Goal: Task Accomplishment & Management: Complete application form

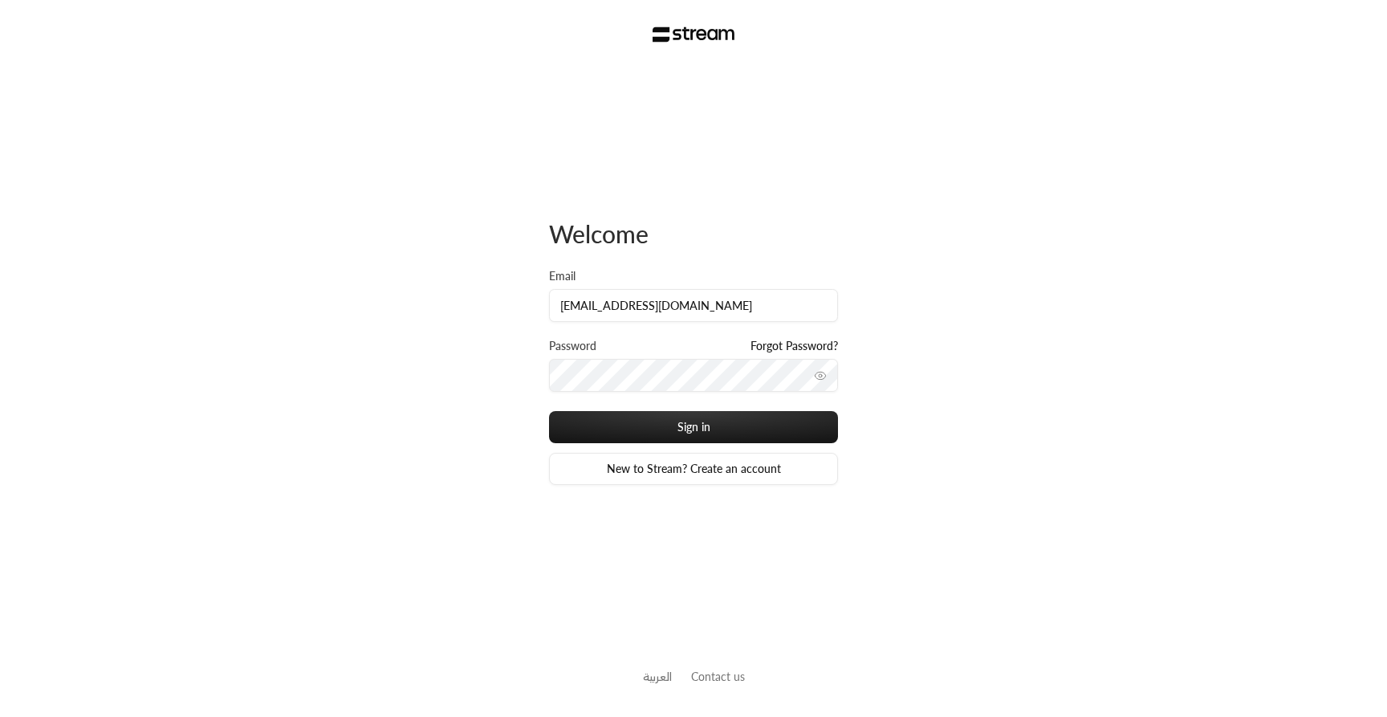
click at [549, 411] on button "Sign in" at bounding box center [693, 427] width 289 height 32
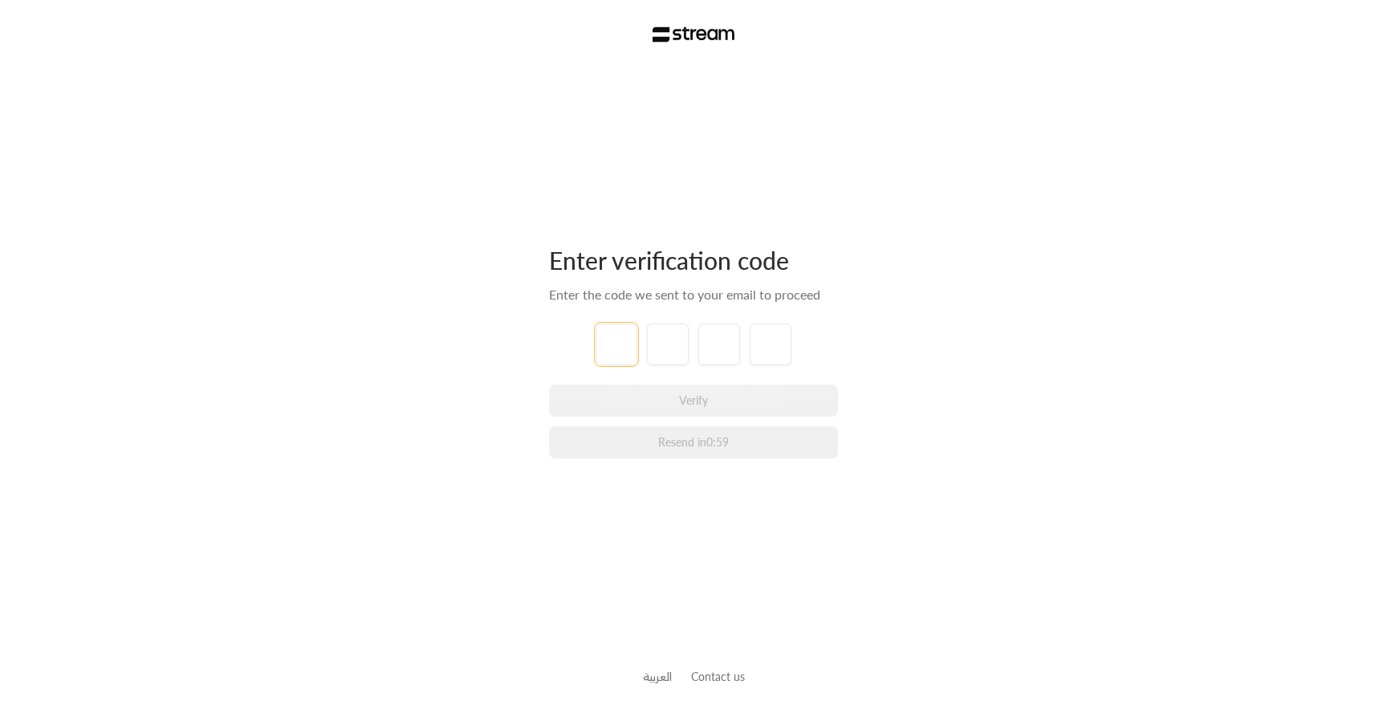
type input "1"
type input "2"
type input "3"
type input "4"
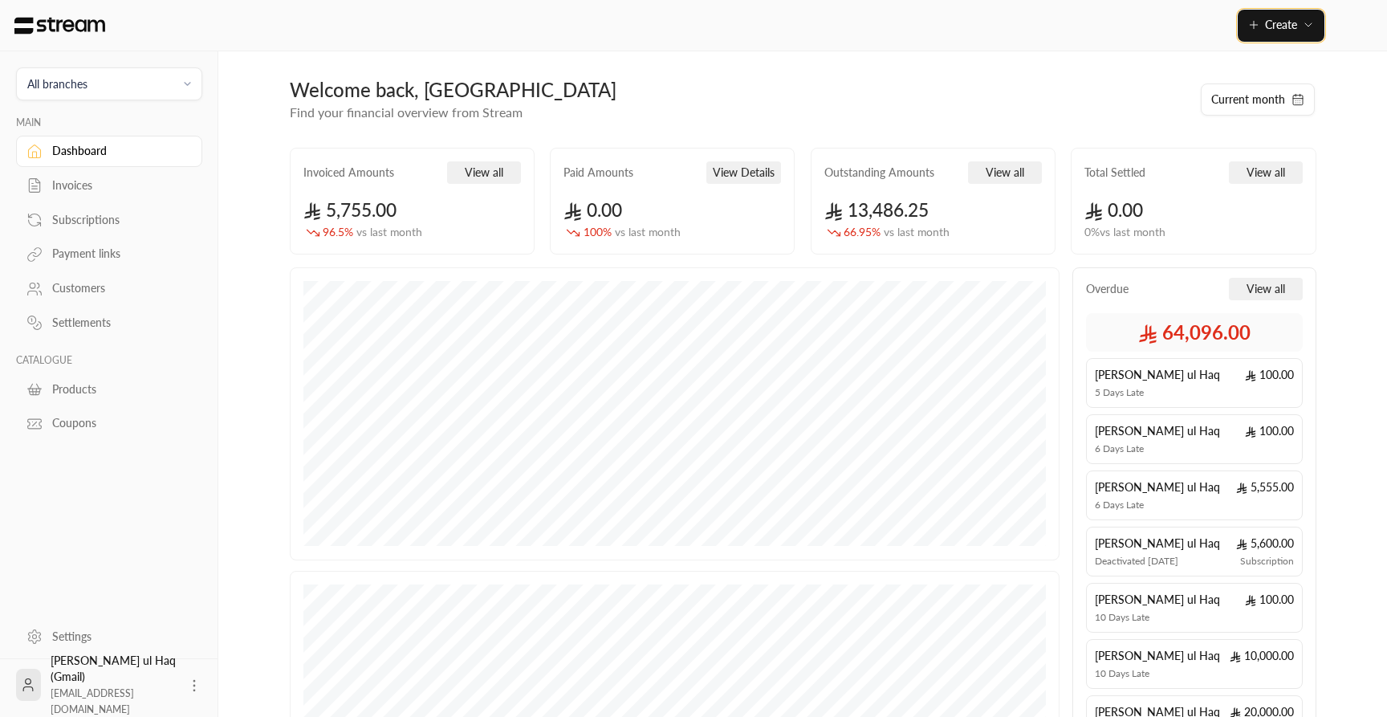
click at [1270, 37] on button "Create" at bounding box center [1281, 26] width 87 height 32
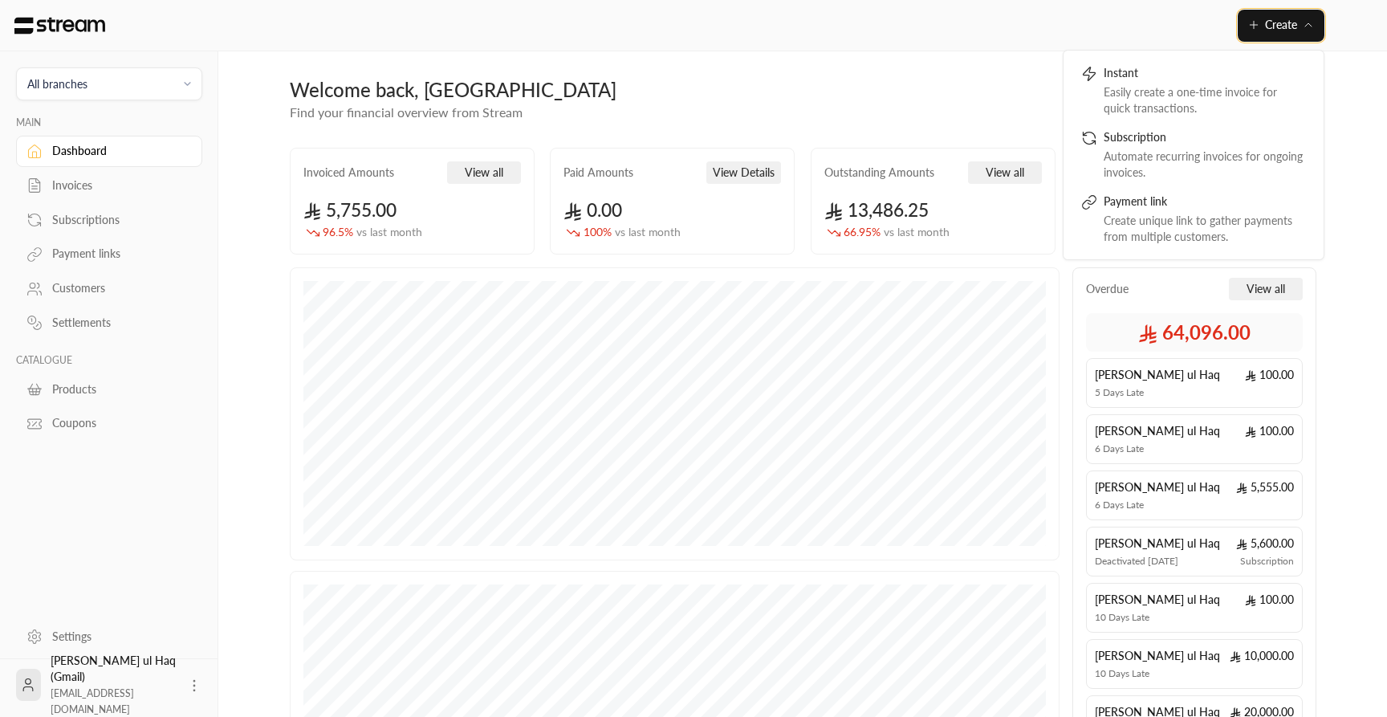
click at [1277, 30] on span "Create" at bounding box center [1281, 25] width 32 height 14
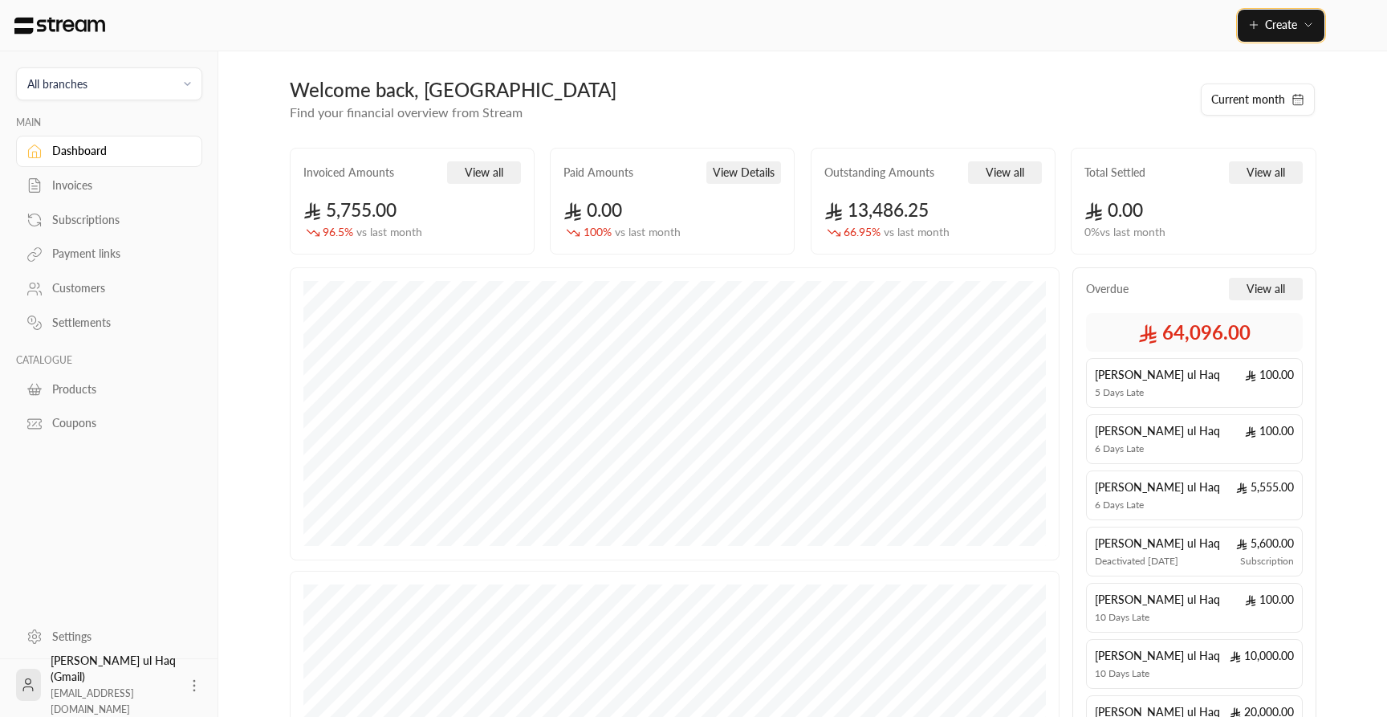
click at [1277, 30] on span "Create" at bounding box center [1281, 25] width 32 height 14
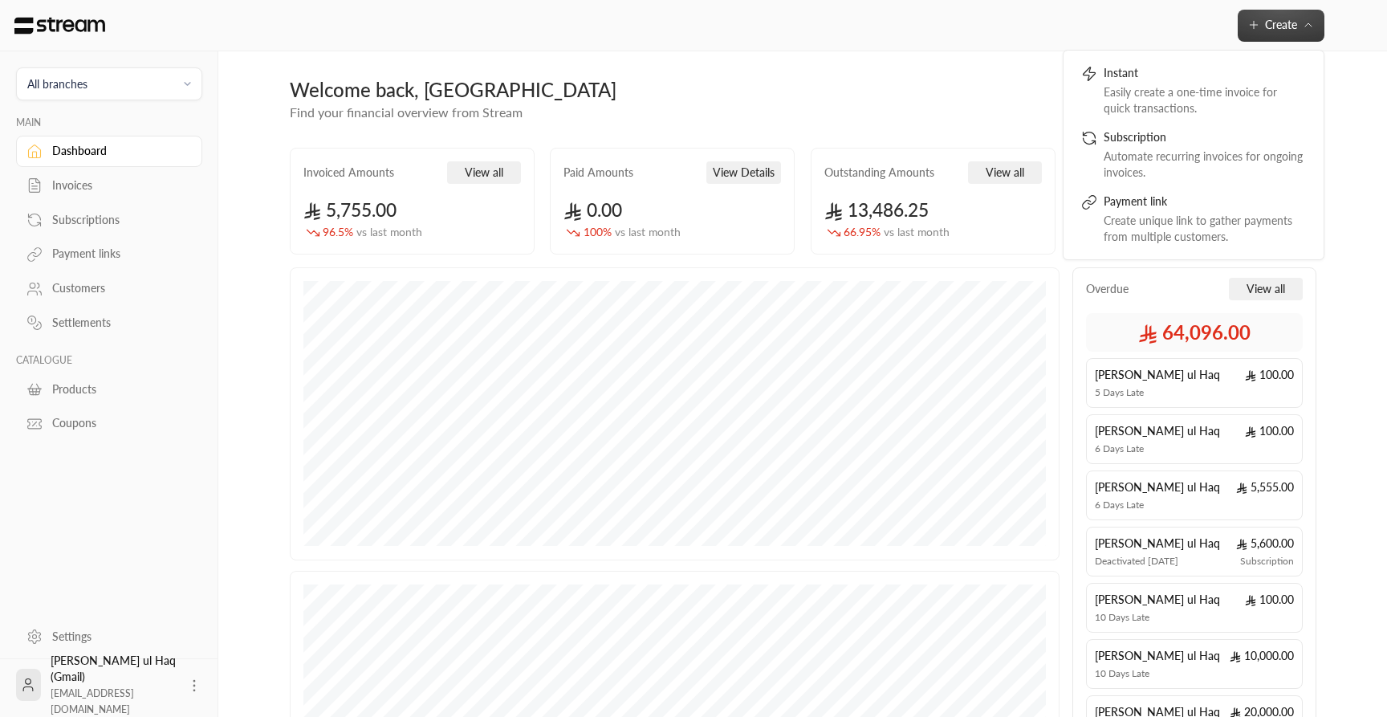
click at [125, 81] on span "All branches" at bounding box center [108, 84] width 165 height 18
click at [87, 153] on li "Main Branch" at bounding box center [108, 158] width 165 height 31
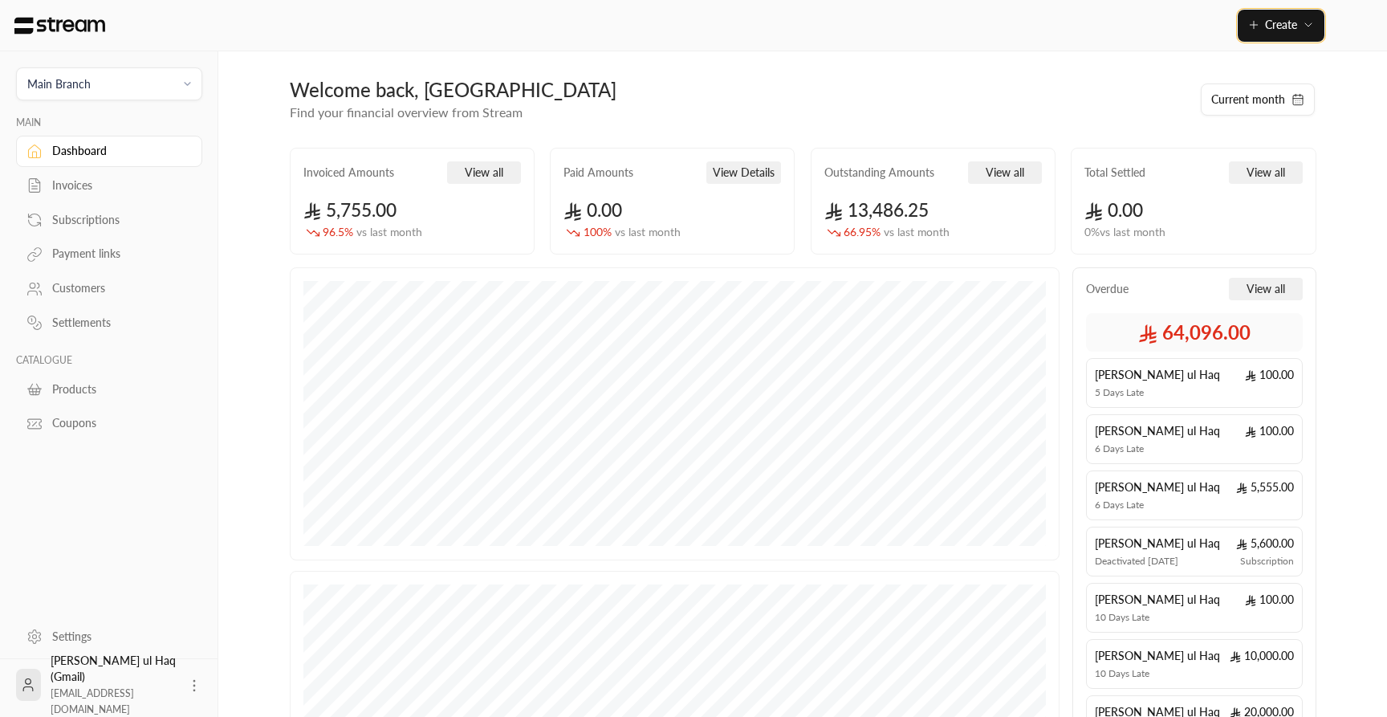
click at [1283, 31] on span "Create" at bounding box center [1281, 25] width 32 height 14
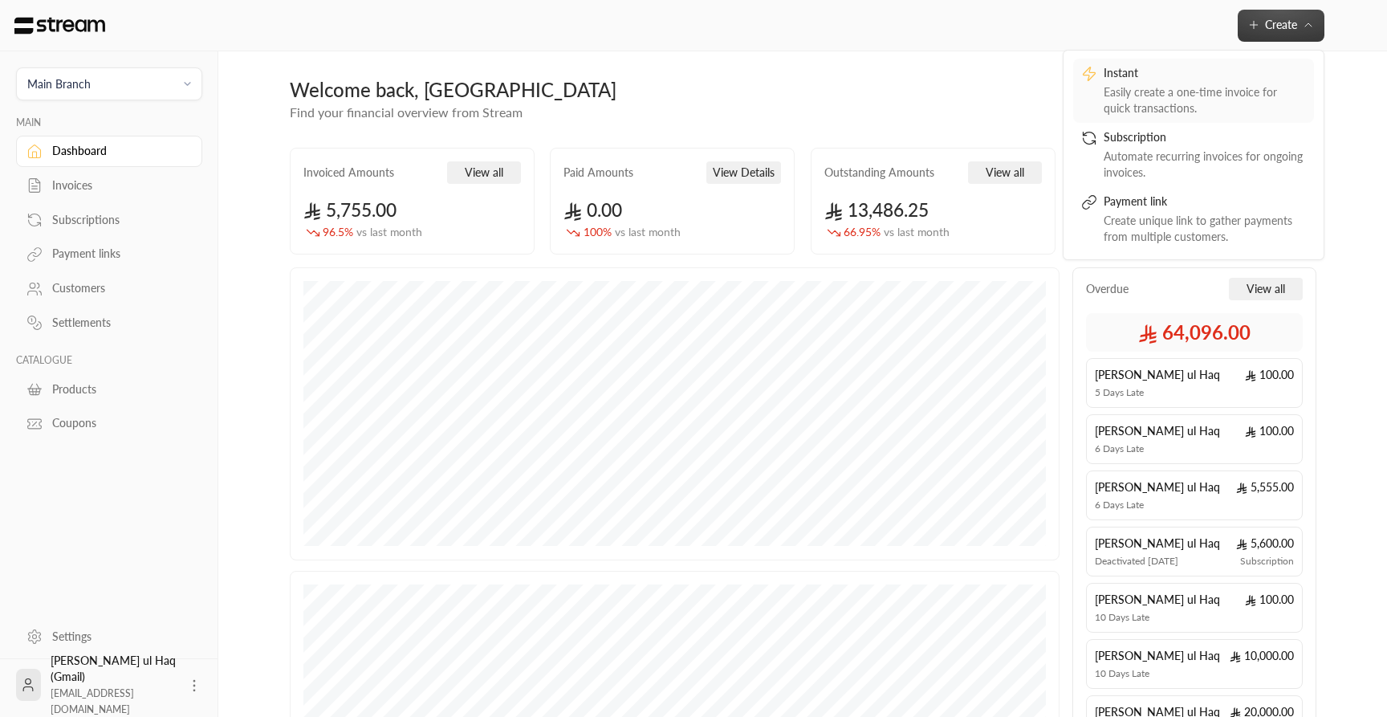
click at [1199, 89] on div "Easily create a one-time invoice for quick transactions." at bounding box center [1205, 100] width 202 height 32
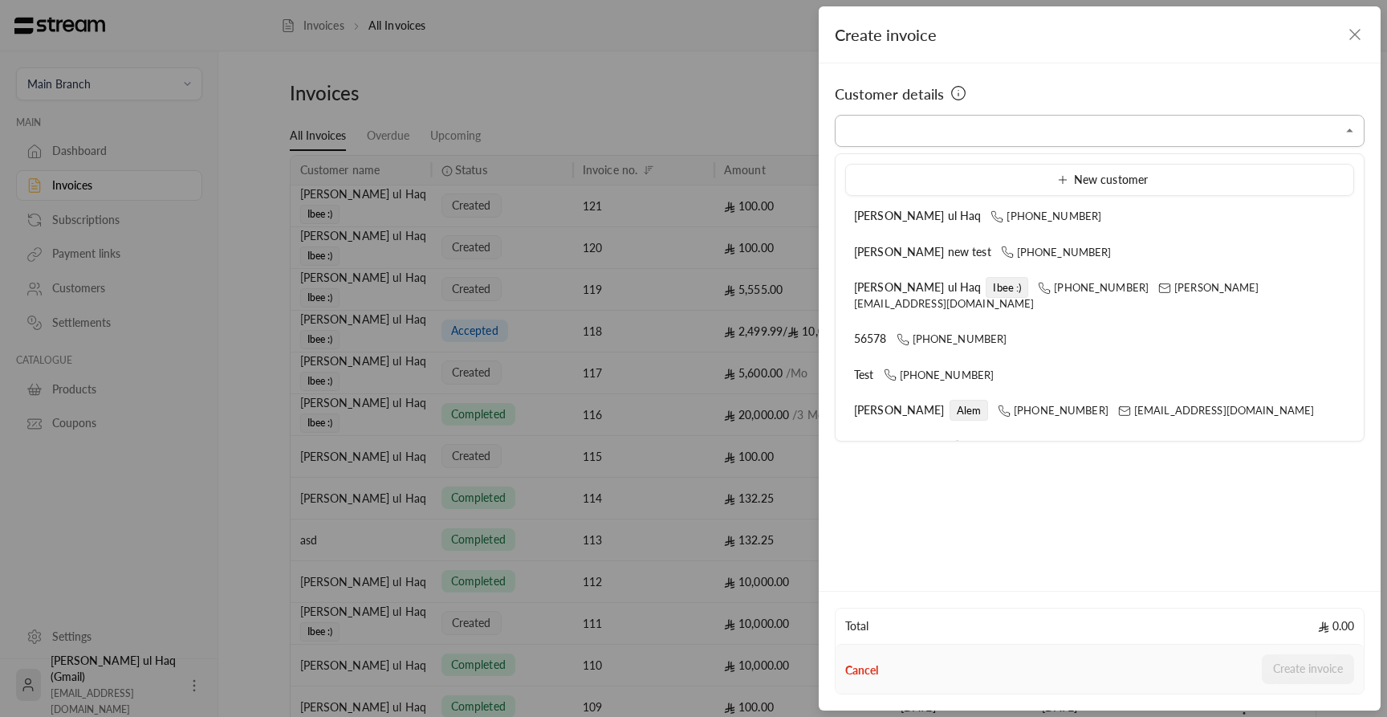
click at [999, 136] on input "Select customer" at bounding box center [1100, 131] width 530 height 28
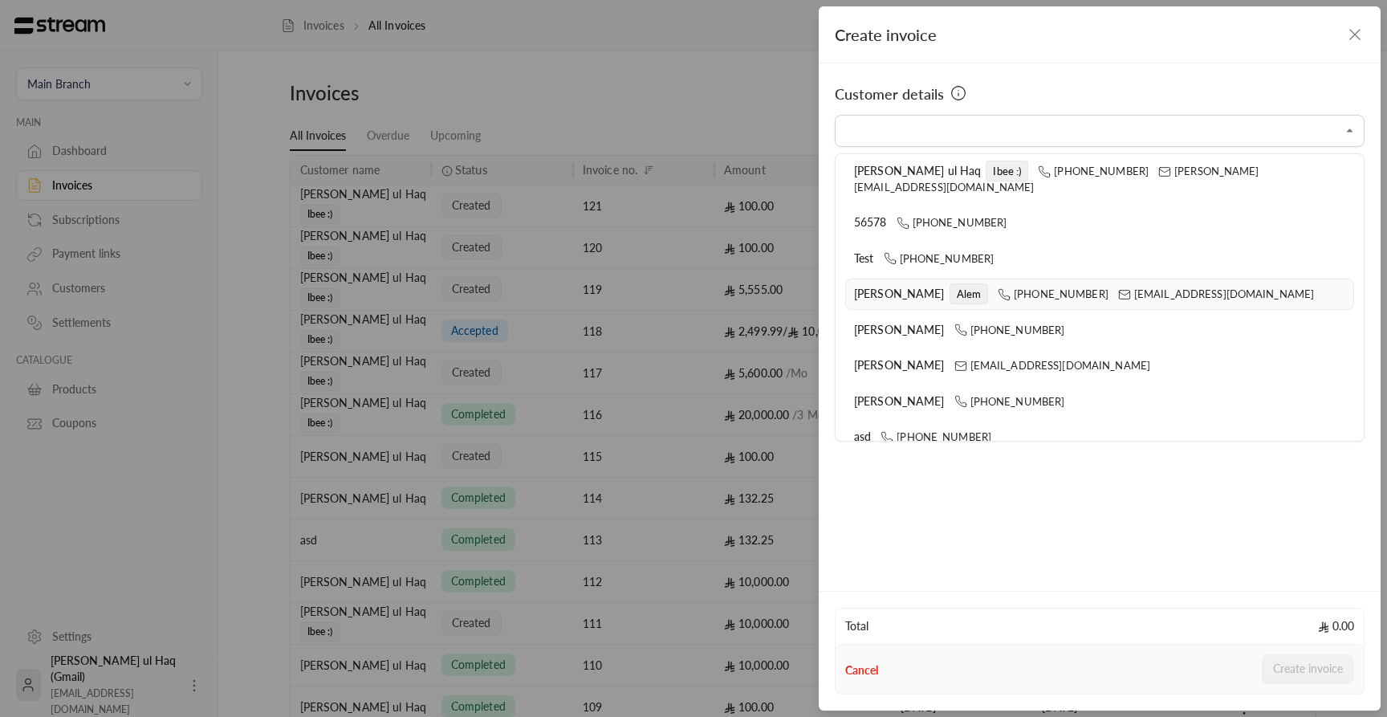
scroll to position [116, 0]
click at [1038, 175] on span "[PHONE_NUMBER]" at bounding box center [1093, 171] width 111 height 13
type input "**********"
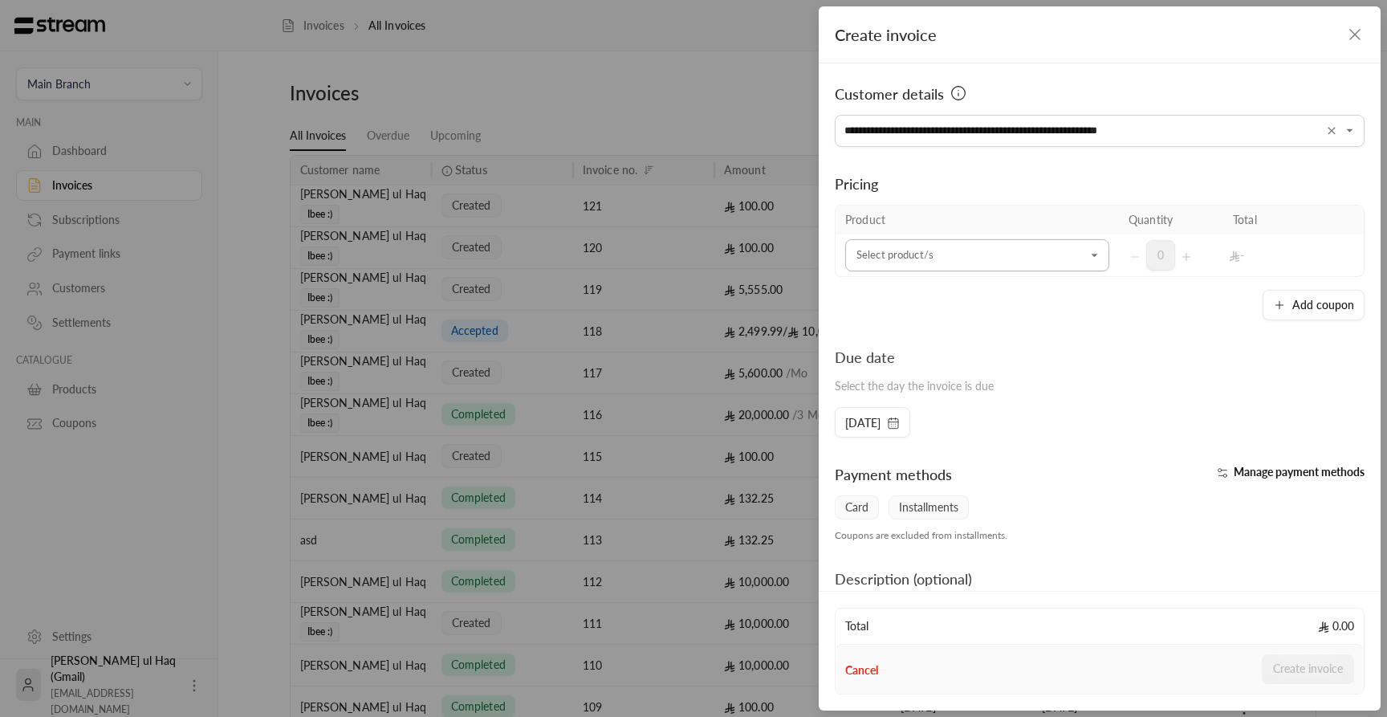
click at [980, 263] on input "Select customer" at bounding box center [977, 256] width 264 height 28
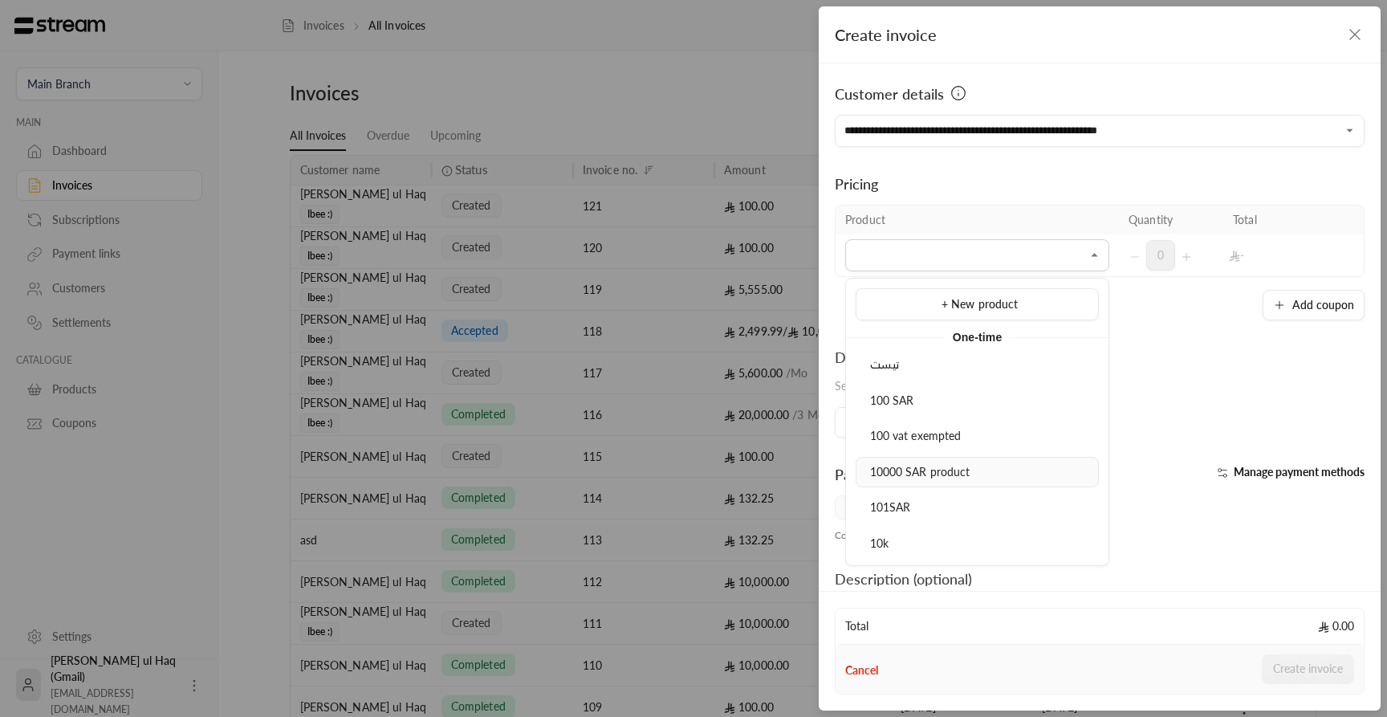
click at [954, 474] on span "10000 SAR product" at bounding box center [920, 472] width 100 height 14
type input "**********"
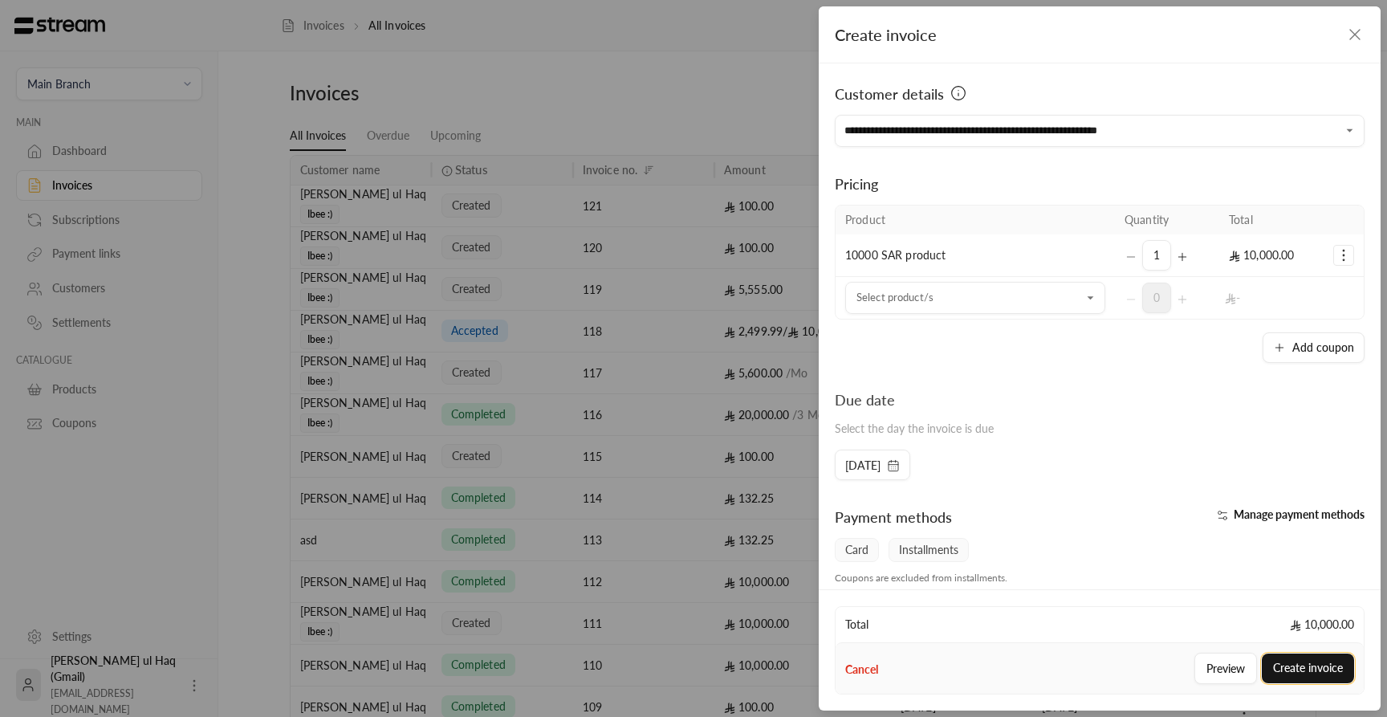
click at [1316, 671] on button "Create invoice" at bounding box center [1308, 669] width 92 height 30
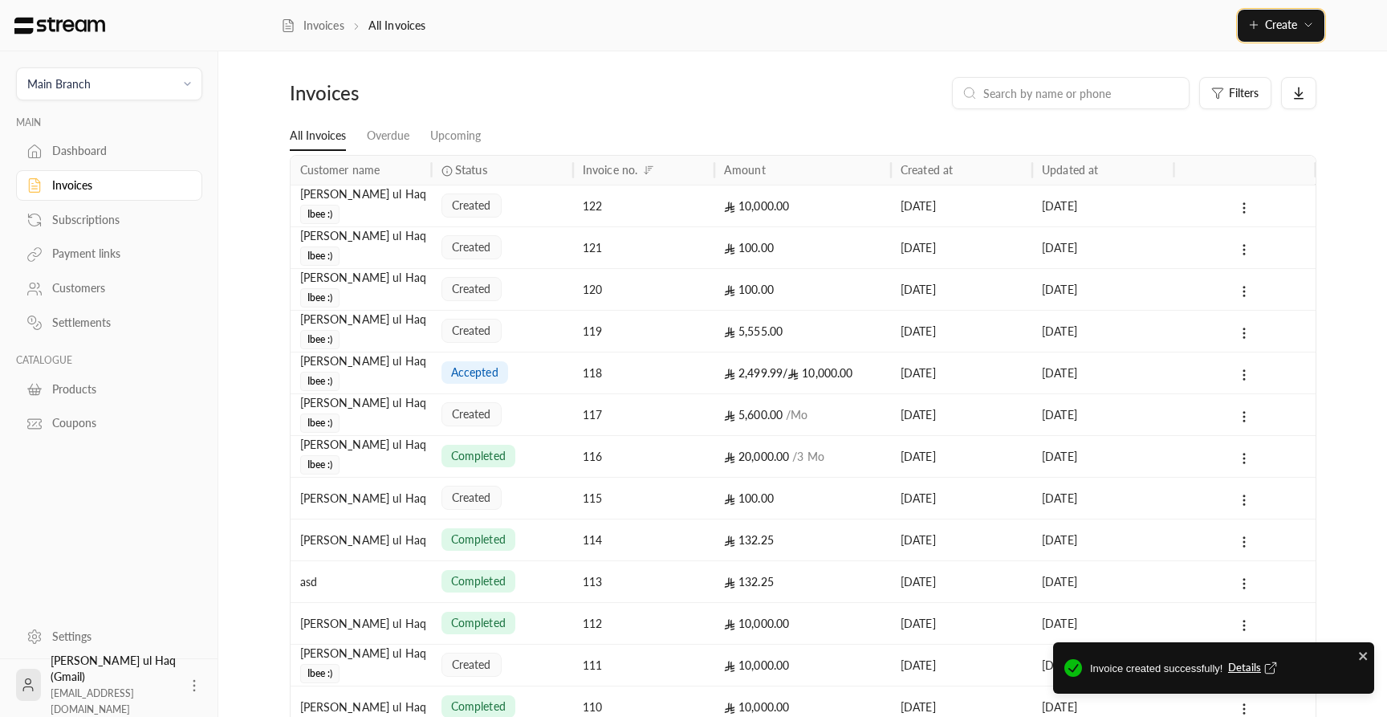
click at [1281, 31] on span "Create" at bounding box center [1281, 25] width 32 height 14
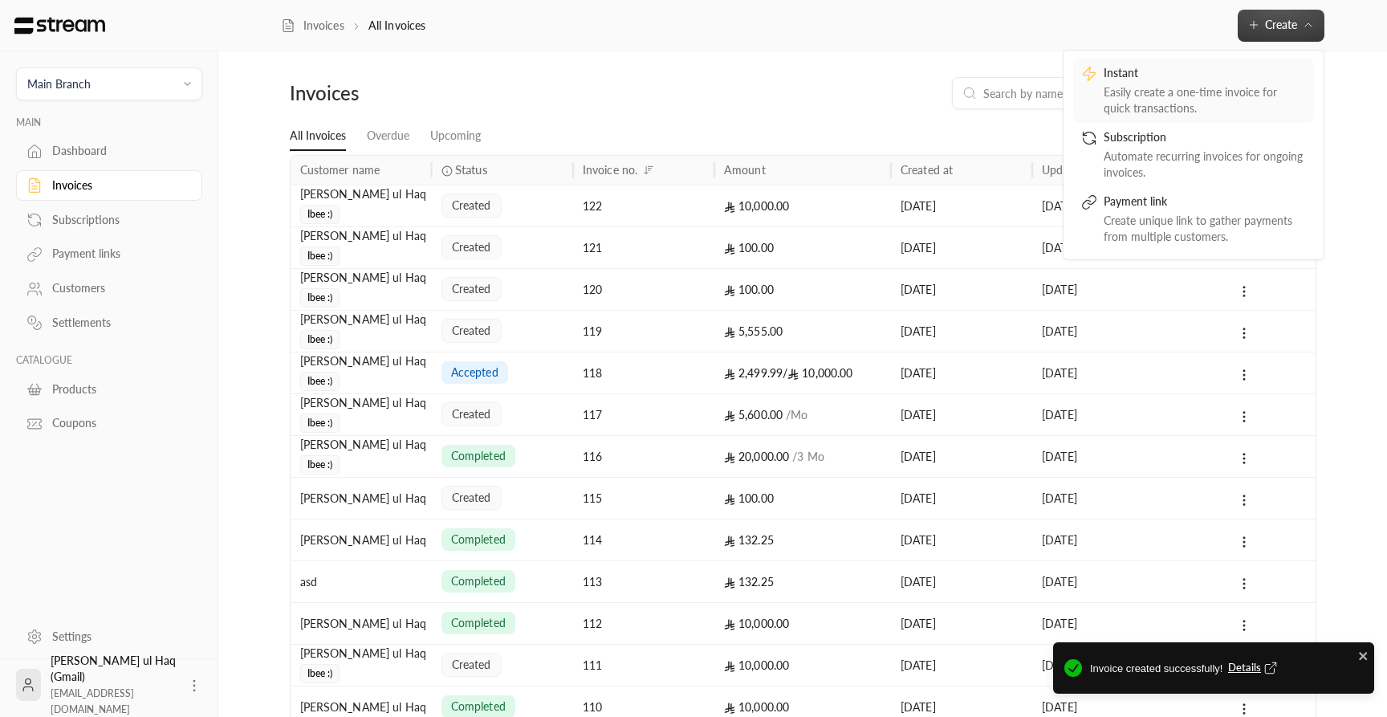
click at [1229, 83] on div "Instant" at bounding box center [1205, 74] width 202 height 19
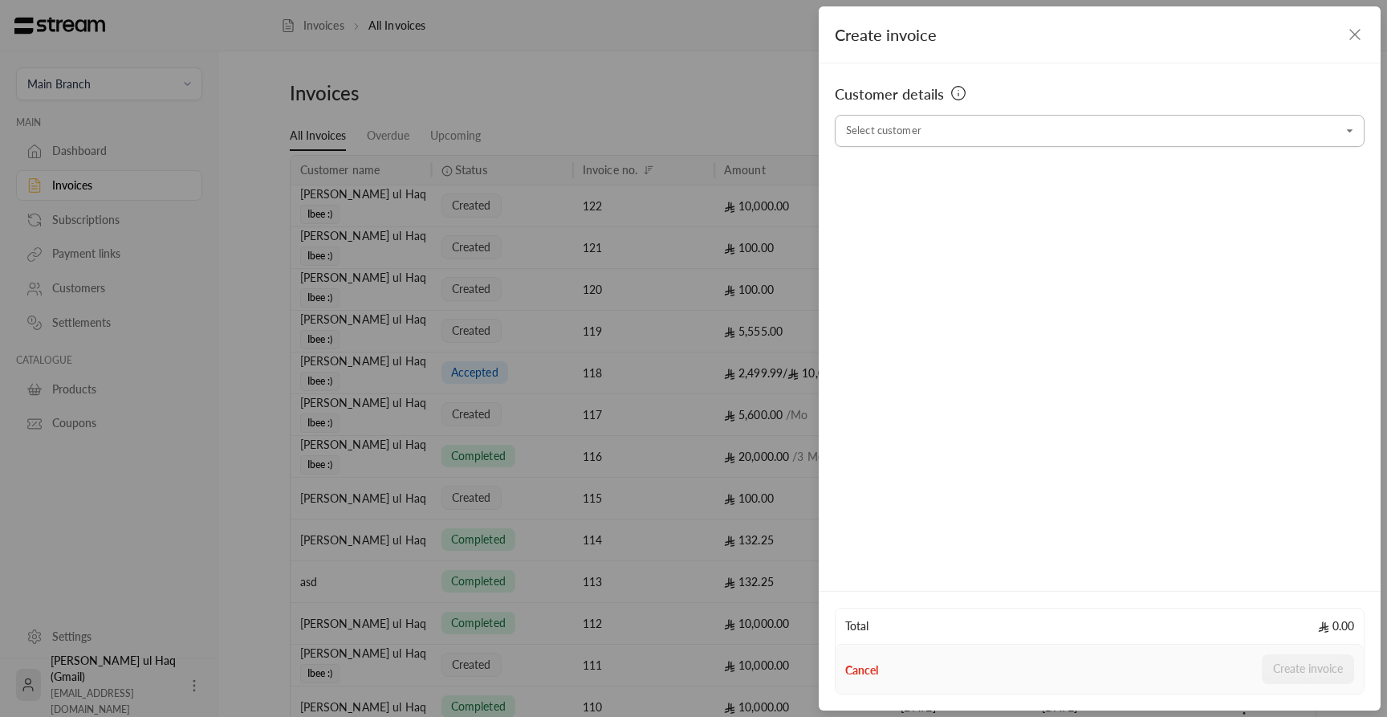
click at [1090, 134] on input "Select customer" at bounding box center [1100, 131] width 530 height 28
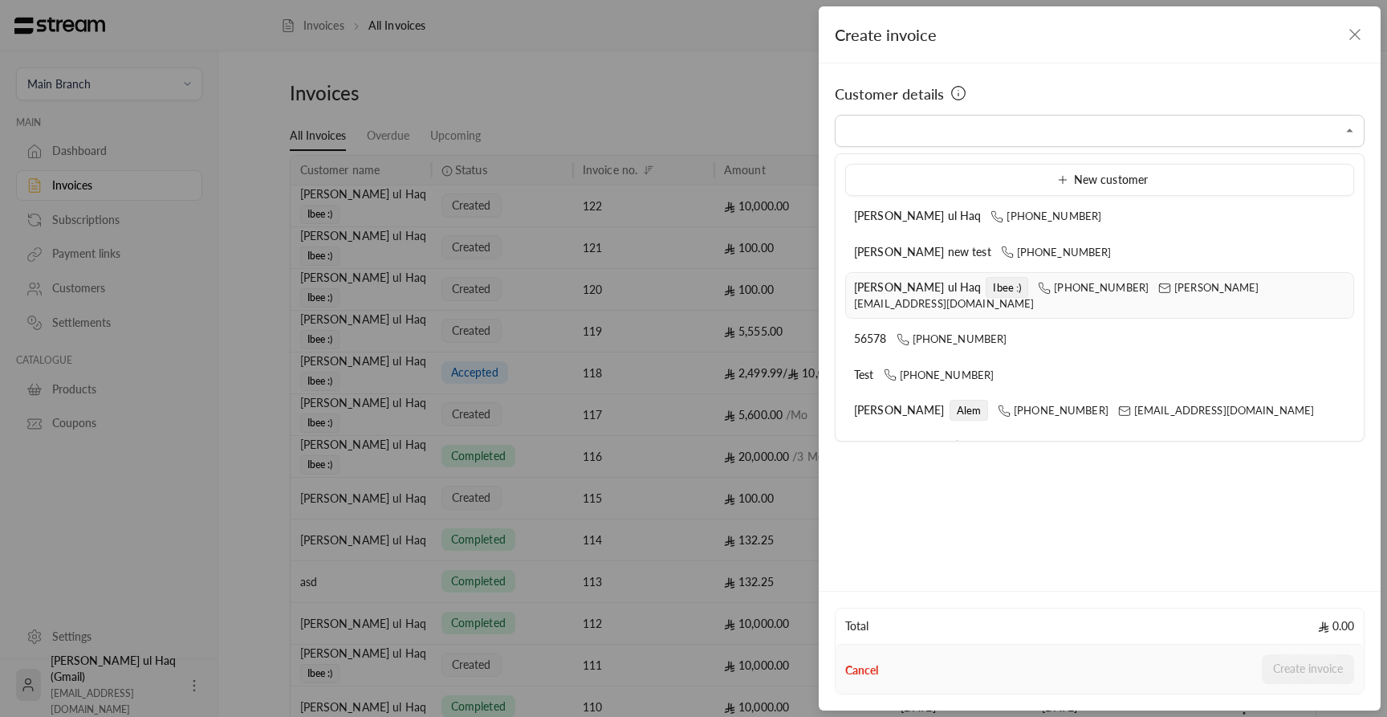
click at [1086, 290] on span "[PHONE_NUMBER] [PERSON_NAME][EMAIL_ADDRESS][DOMAIN_NAME]" at bounding box center [1056, 295] width 405 height 29
type input "**********"
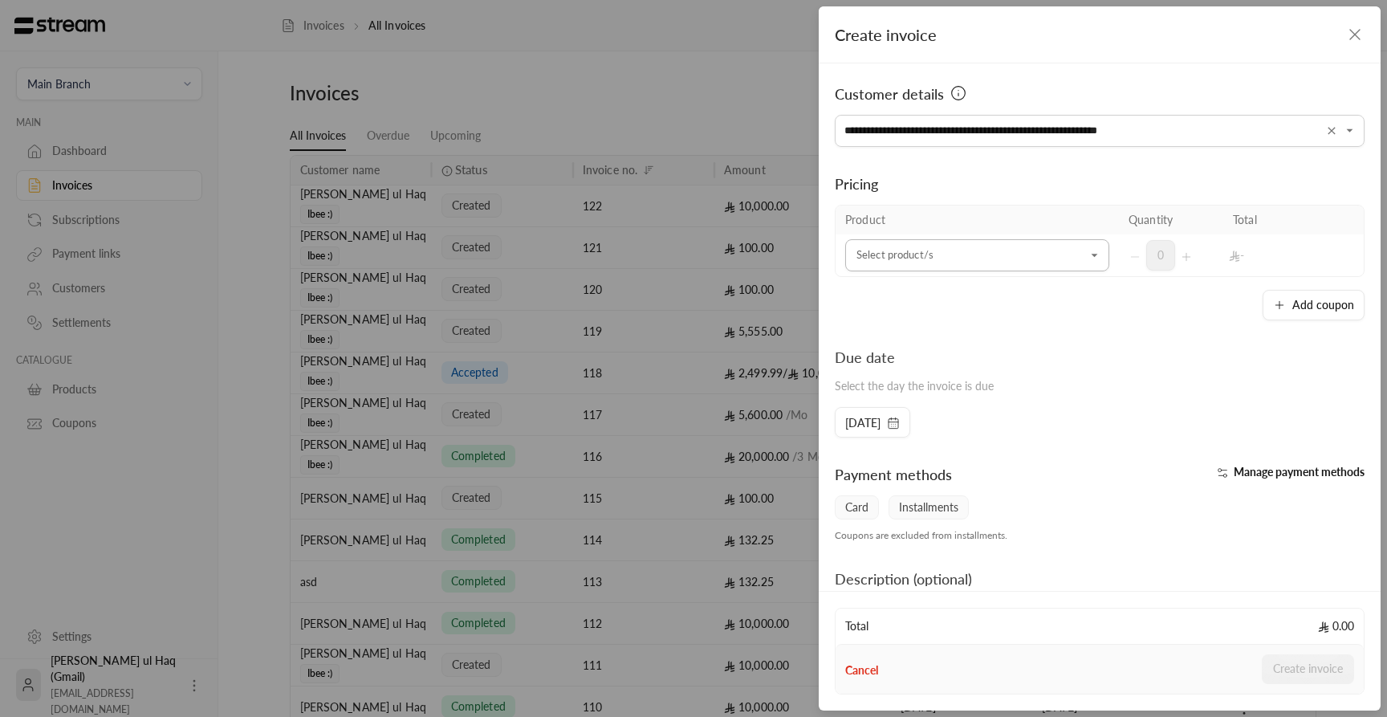
click at [1004, 261] on input "Select customer" at bounding box center [977, 256] width 264 height 28
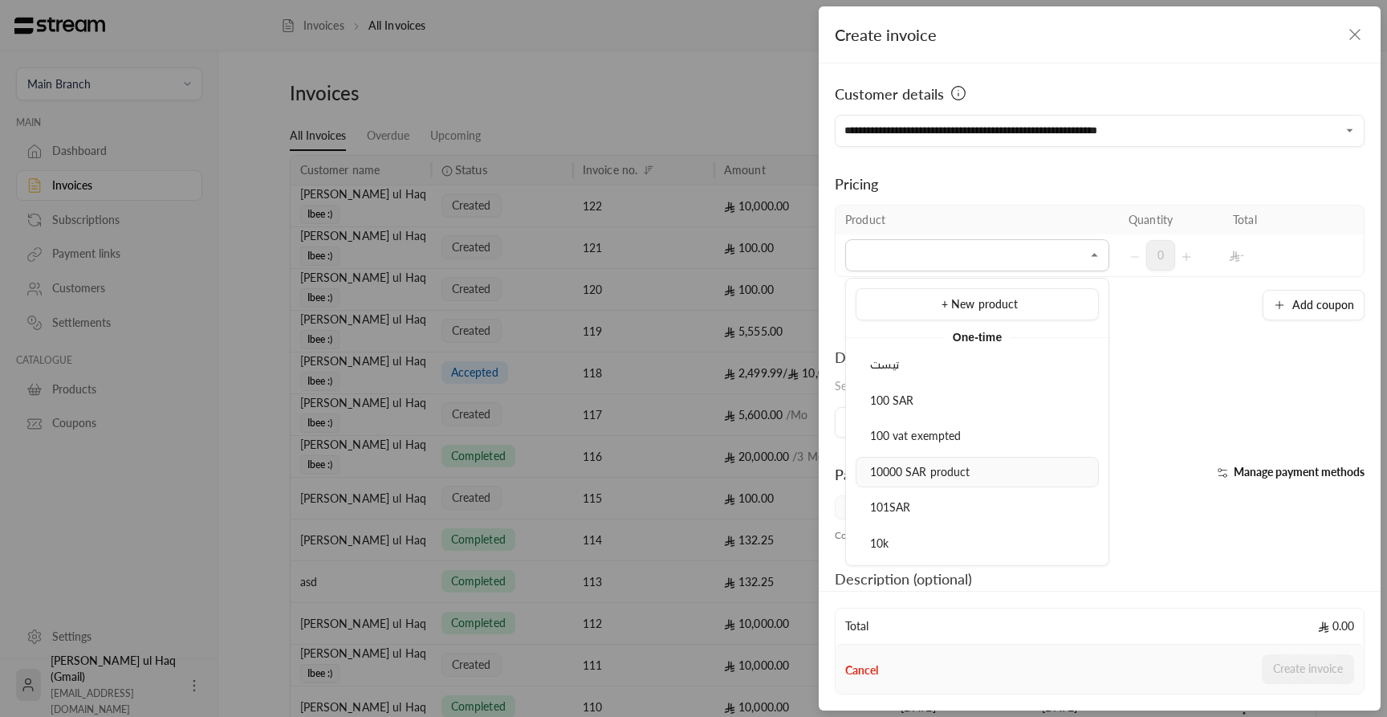
click at [981, 471] on div "10000 SAR product" at bounding box center [978, 472] width 226 height 17
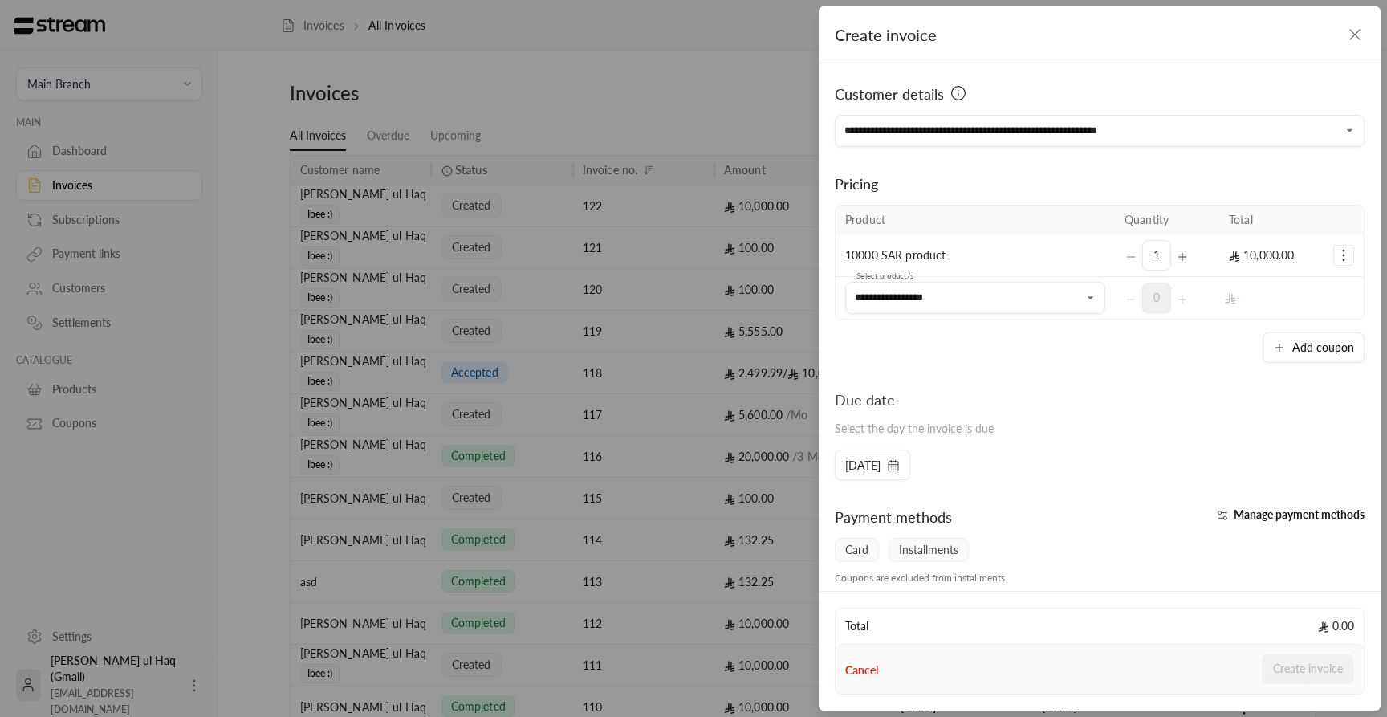
type input "**********"
click at [1179, 259] on icon "Selected Products" at bounding box center [1182, 257] width 13 height 13
click at [881, 471] on span "[DATE]" at bounding box center [862, 466] width 35 height 16
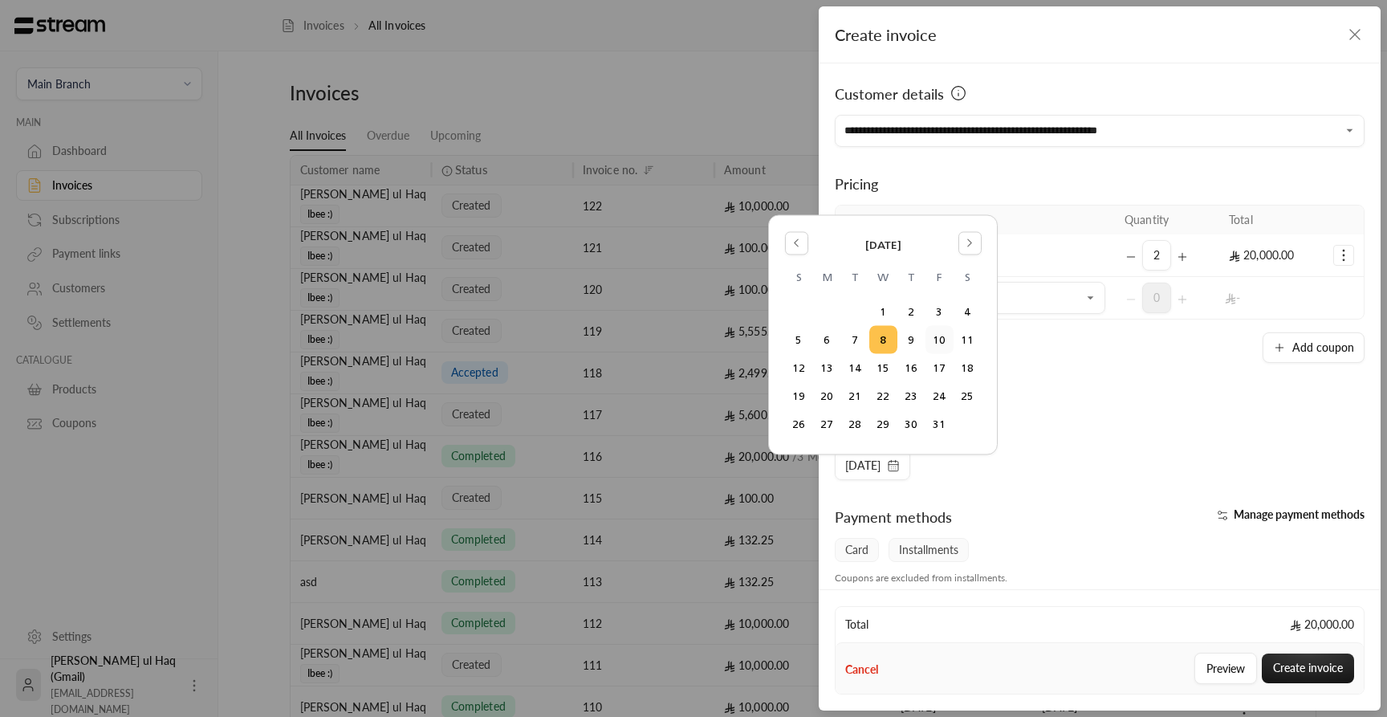
click at [936, 338] on button "10" at bounding box center [940, 340] width 26 height 26
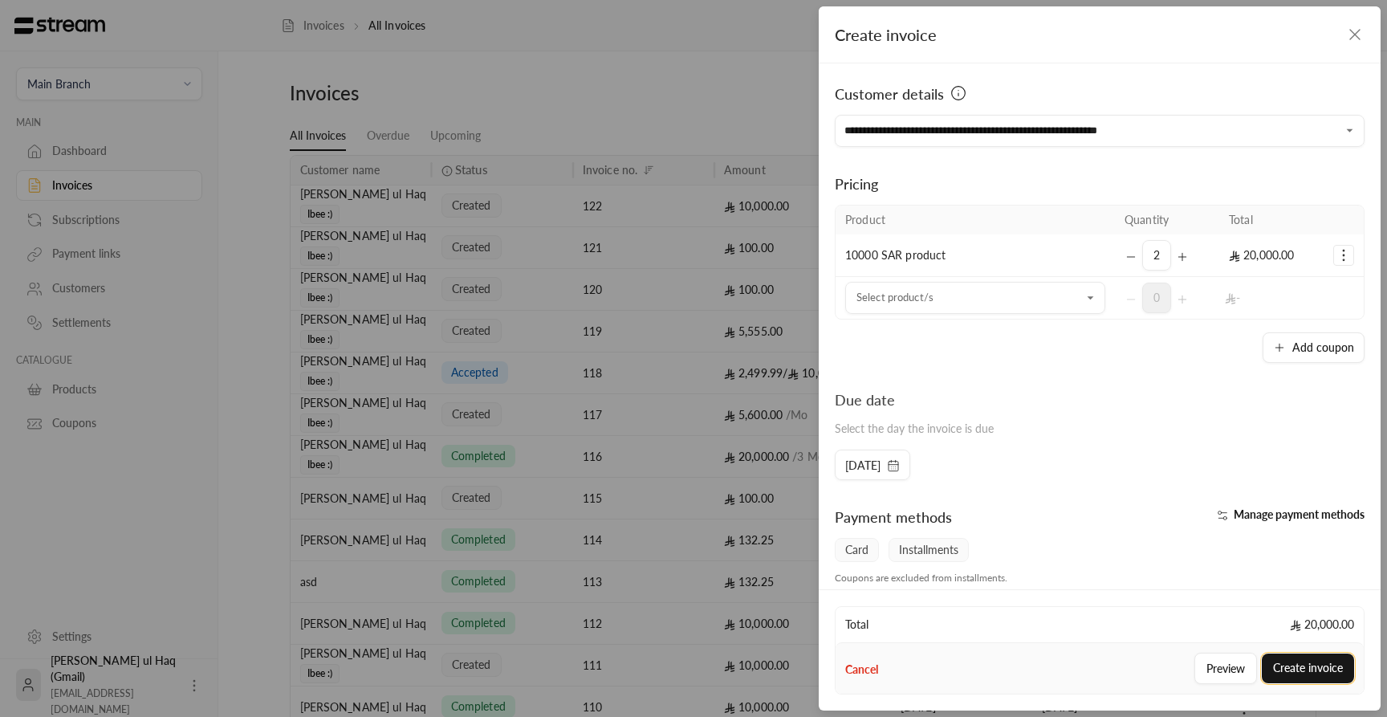
click at [1313, 673] on button "Create invoice" at bounding box center [1308, 669] width 92 height 30
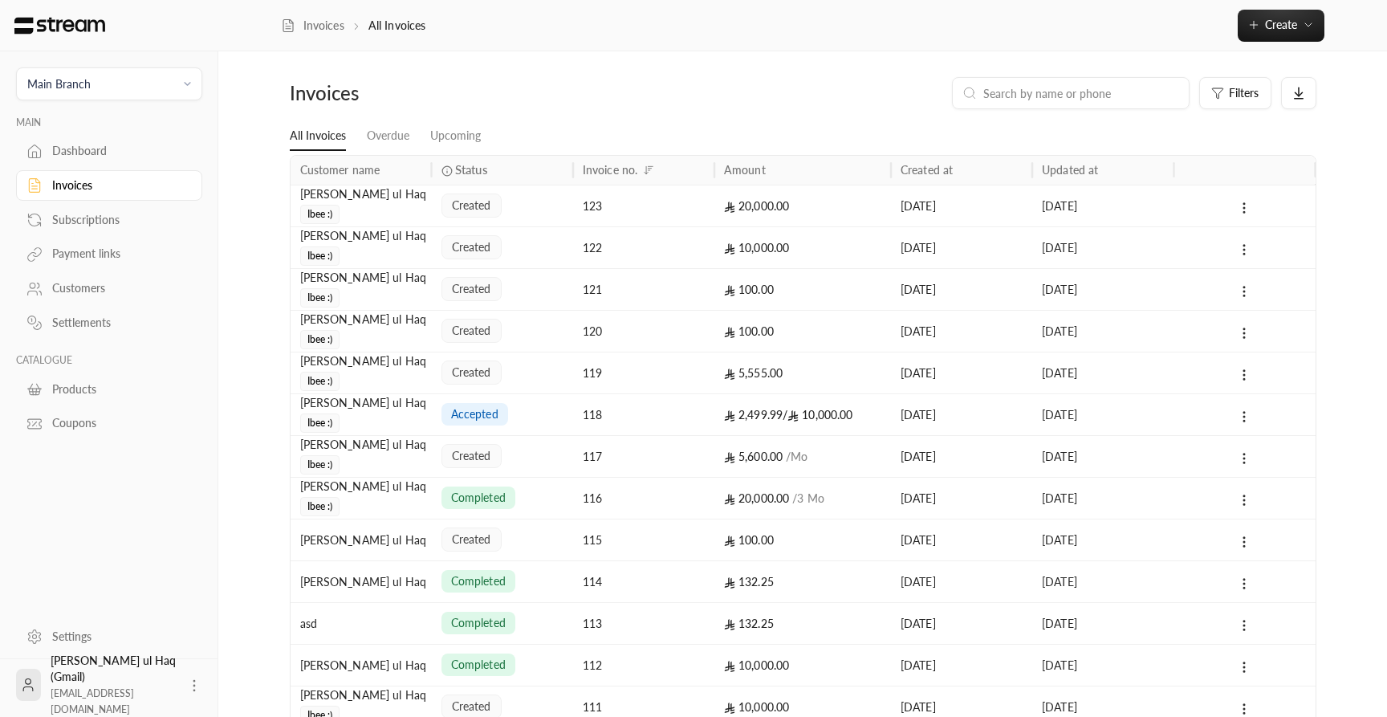
click at [102, 155] on div "Dashboard" at bounding box center [117, 151] width 130 height 16
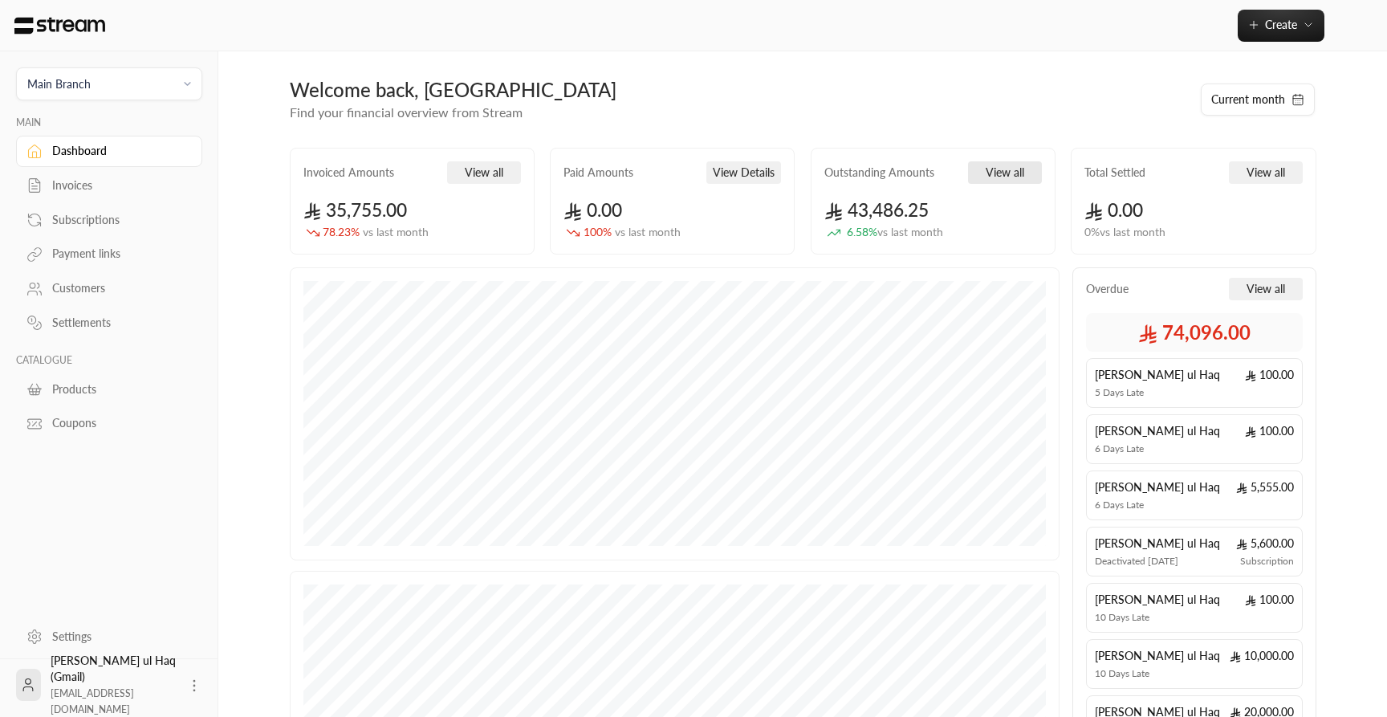
click at [1012, 177] on button "View all" at bounding box center [1005, 172] width 74 height 22
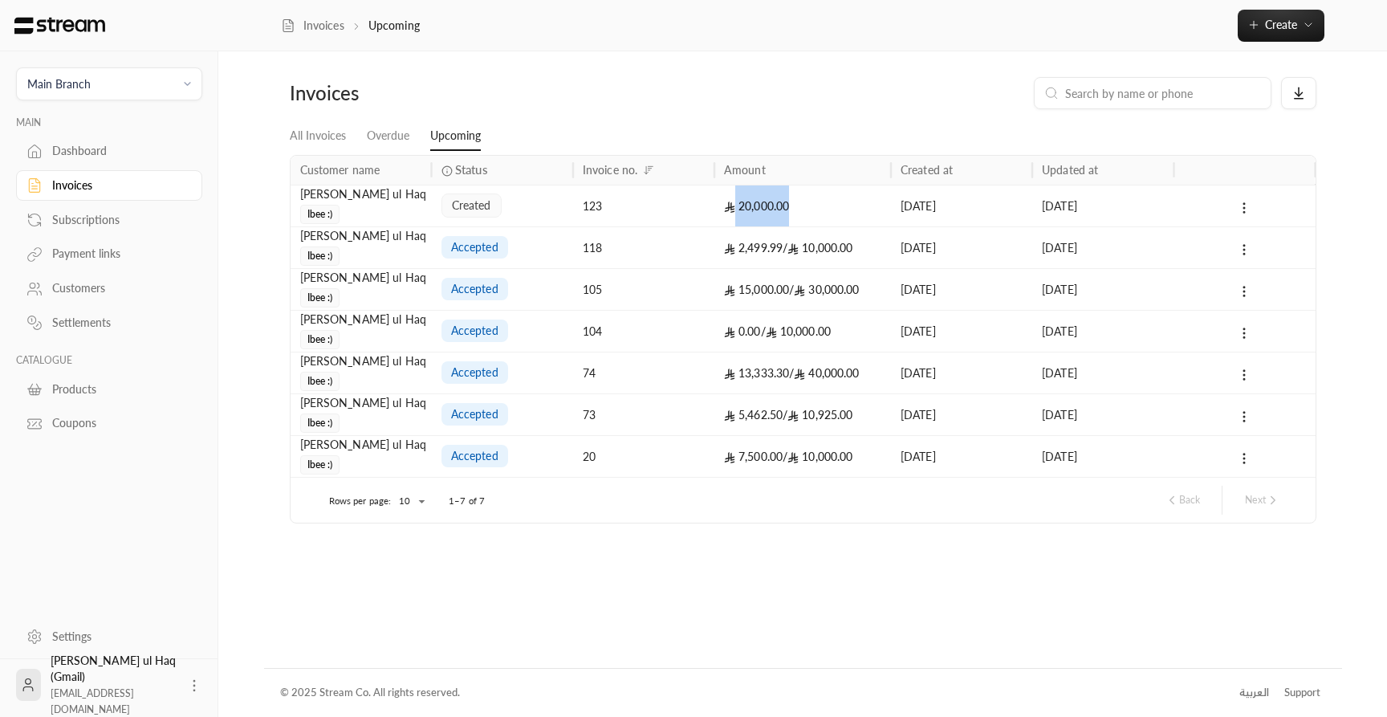
drag, startPoint x: 730, startPoint y: 206, endPoint x: 804, endPoint y: 206, distance: 73.9
click at [804, 206] on div "20,000.00" at bounding box center [802, 205] width 157 height 41
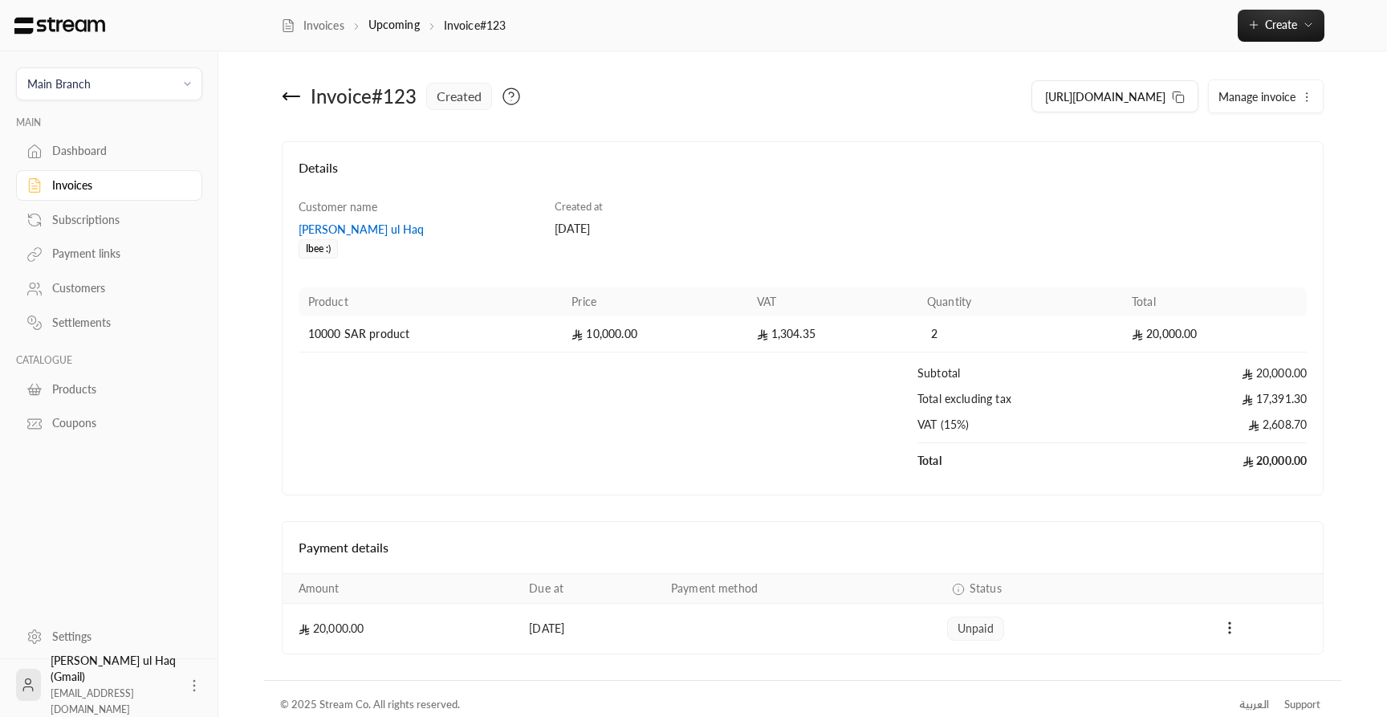
click at [296, 109] on div "Invoice # 123 created" at bounding box center [538, 96] width 529 height 39
click at [291, 96] on icon at bounding box center [291, 96] width 16 height 0
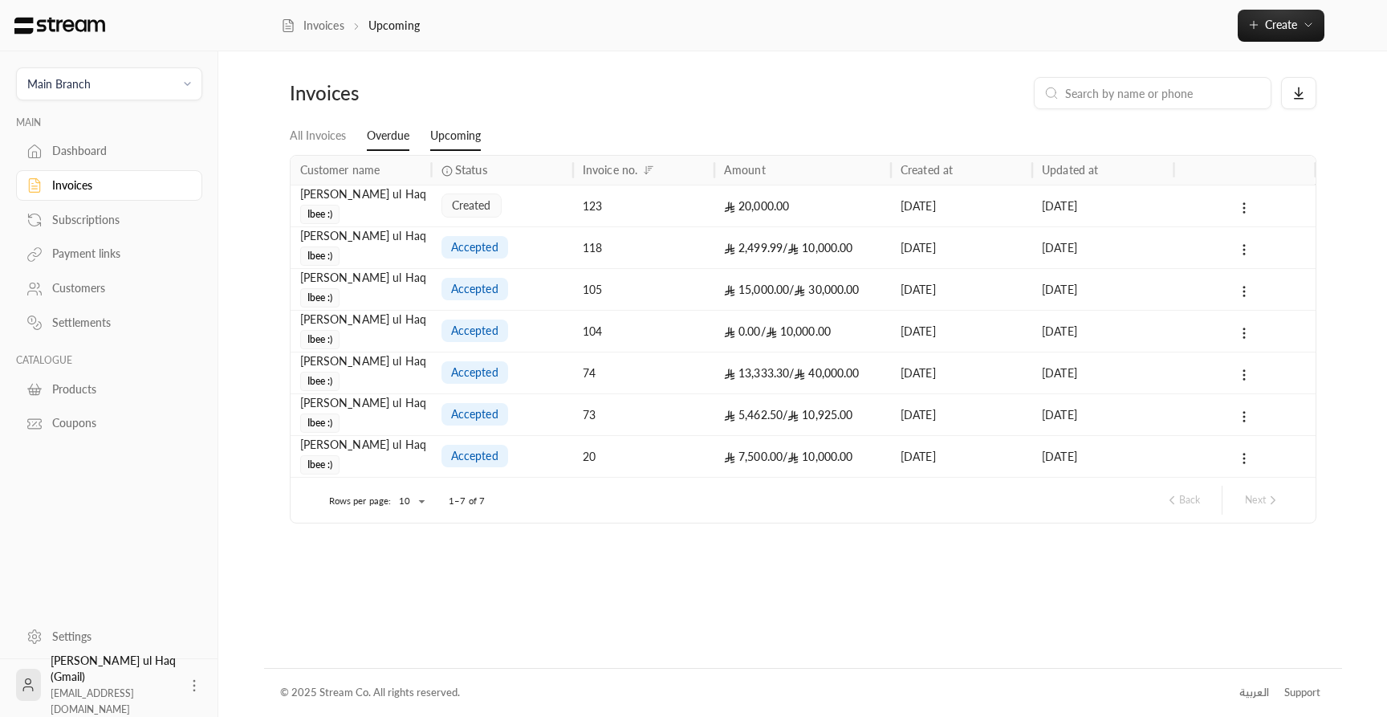
click at [388, 141] on link "Overdue" at bounding box center [388, 136] width 43 height 29
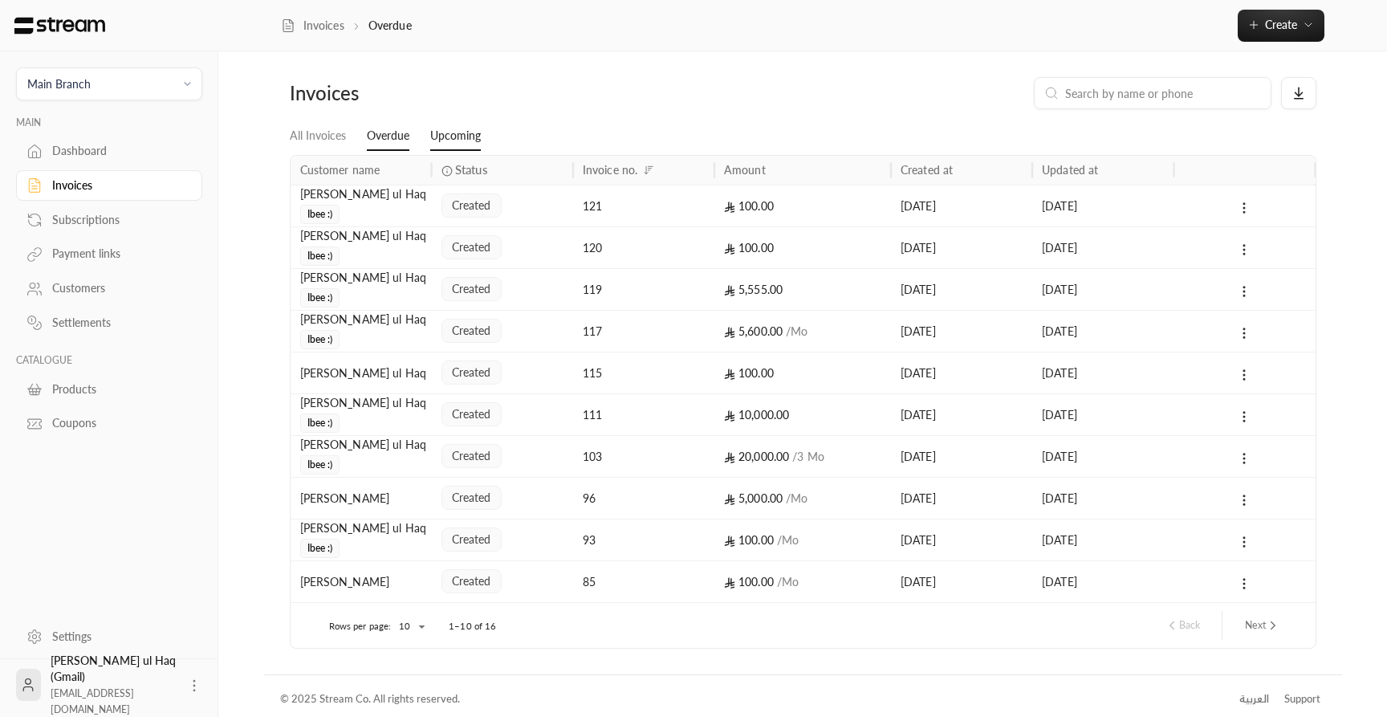
click at [442, 134] on link "Upcoming" at bounding box center [455, 136] width 51 height 29
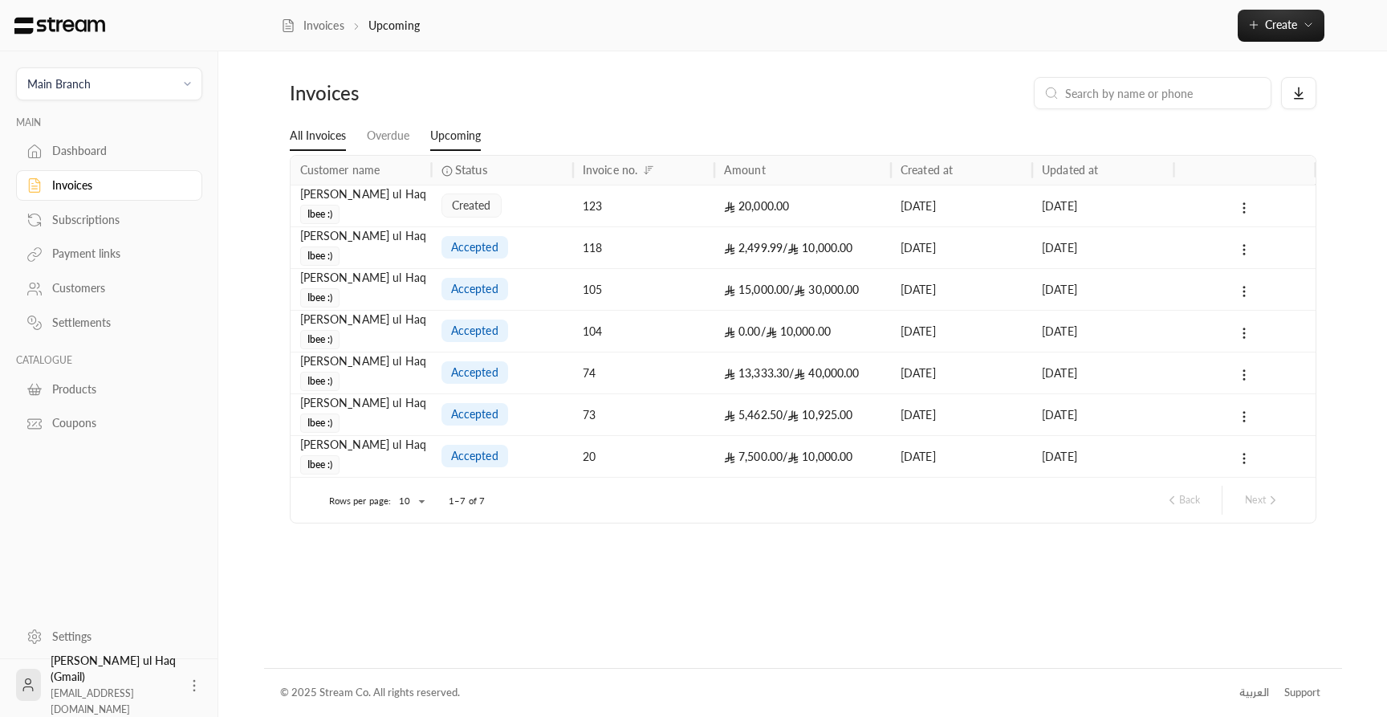
click at [316, 133] on link "All Invoices" at bounding box center [318, 136] width 56 height 29
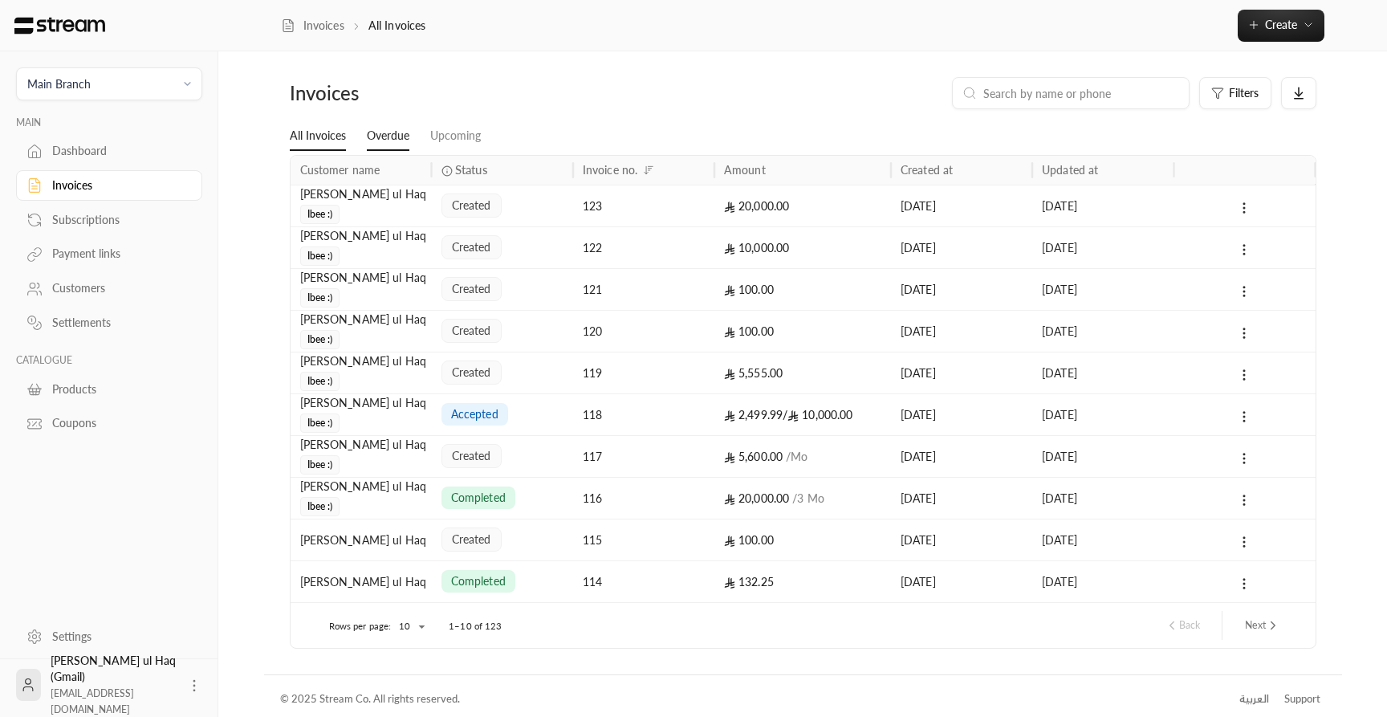
click at [393, 136] on link "Overdue" at bounding box center [388, 136] width 43 height 29
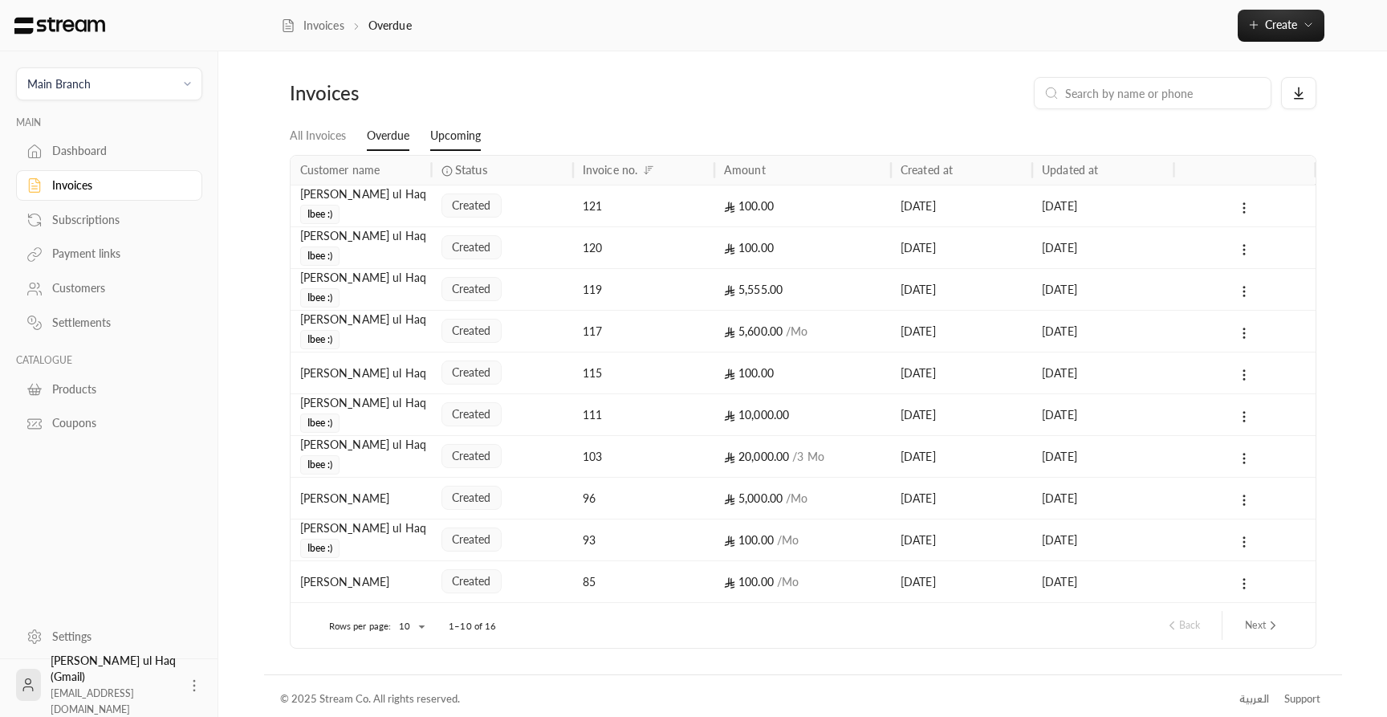
click at [454, 138] on link "Upcoming" at bounding box center [455, 136] width 51 height 29
